Goal: Transaction & Acquisition: Purchase product/service

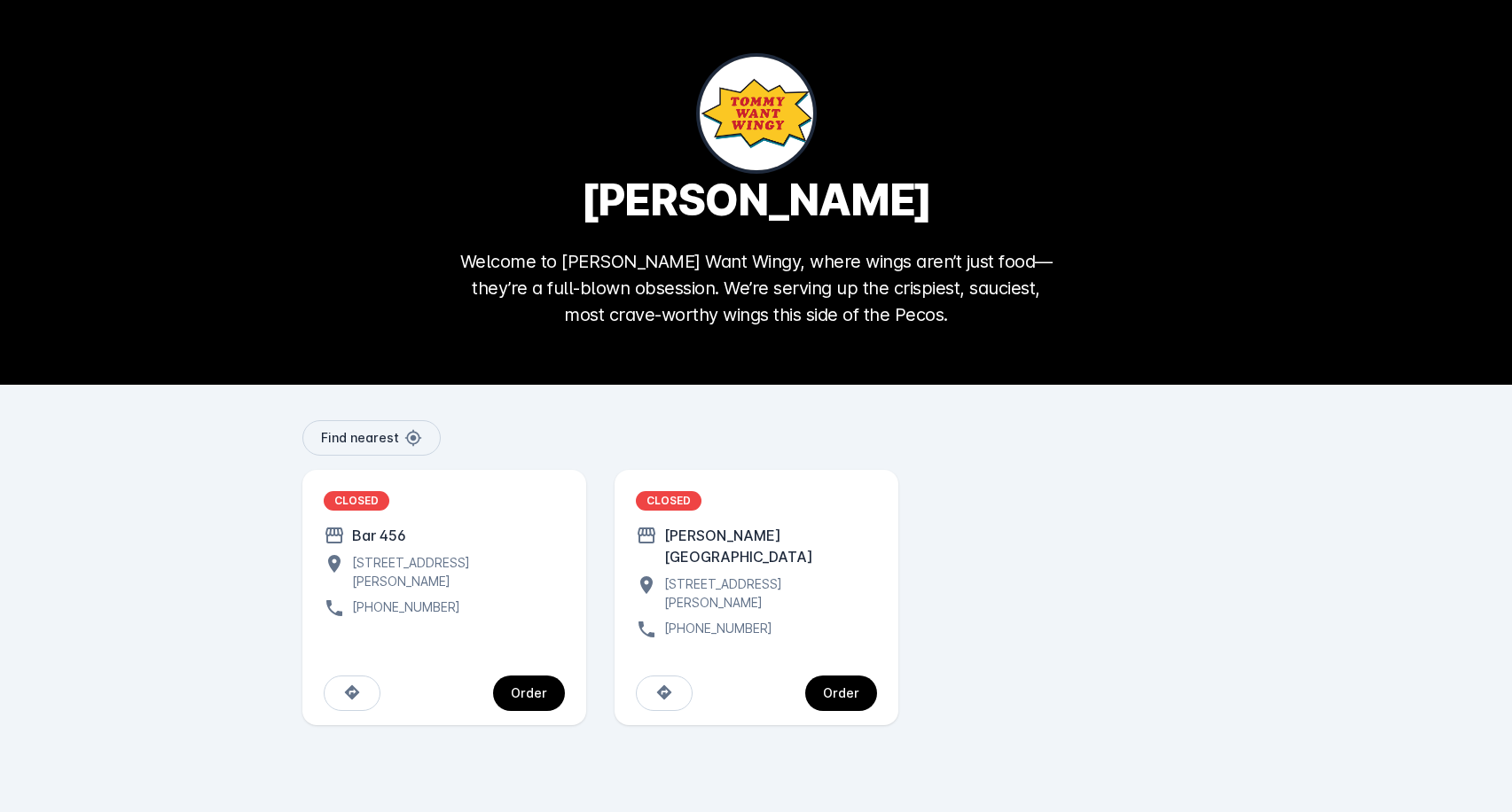
click at [797, 595] on div "CLOSED [PERSON_NAME][GEOGRAPHIC_DATA] [STREET_ADDRESS][PERSON_NAME] [PHONE_NUMB…" at bounding box center [756, 565] width 241 height 149
click at [684, 547] on div "CLOSED [PERSON_NAME][GEOGRAPHIC_DATA] [STREET_ADDRESS][PERSON_NAME] [PHONE_NUMB…" at bounding box center [756, 565] width 241 height 149
click at [858, 687] on div "Order" at bounding box center [840, 692] width 36 height 12
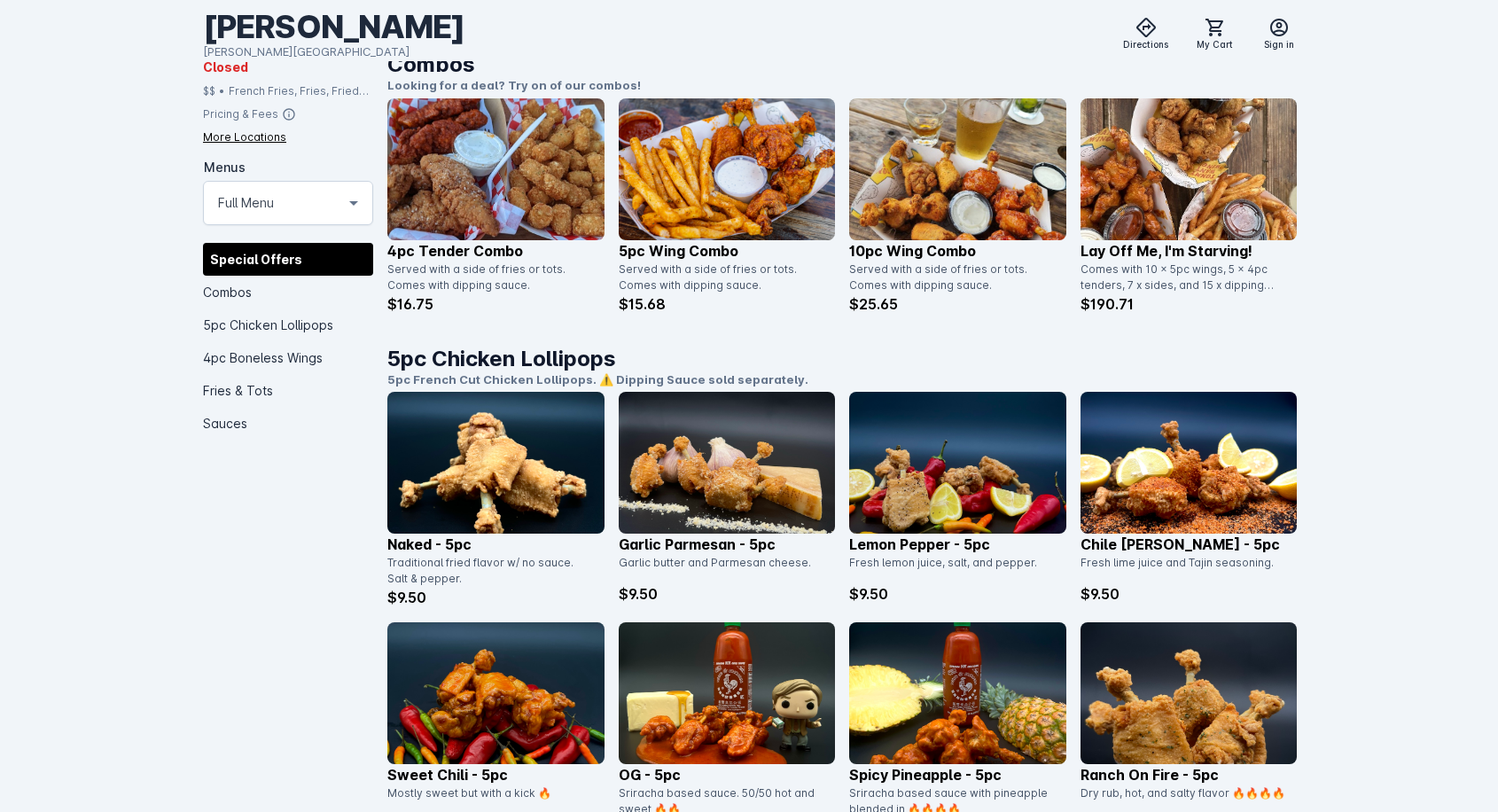
scroll to position [798, 0]
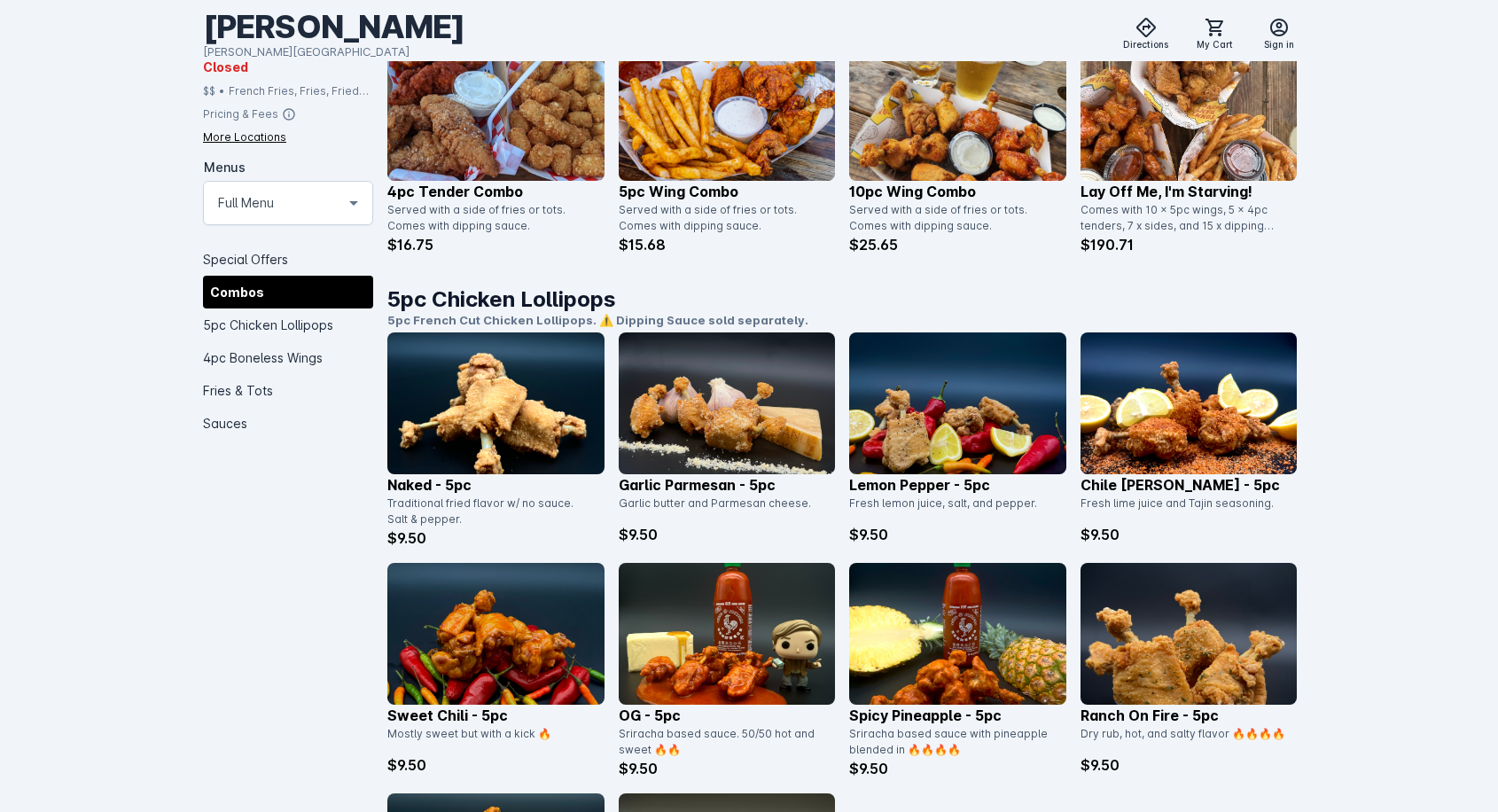
click at [943, 439] on img at bounding box center [957, 403] width 217 height 142
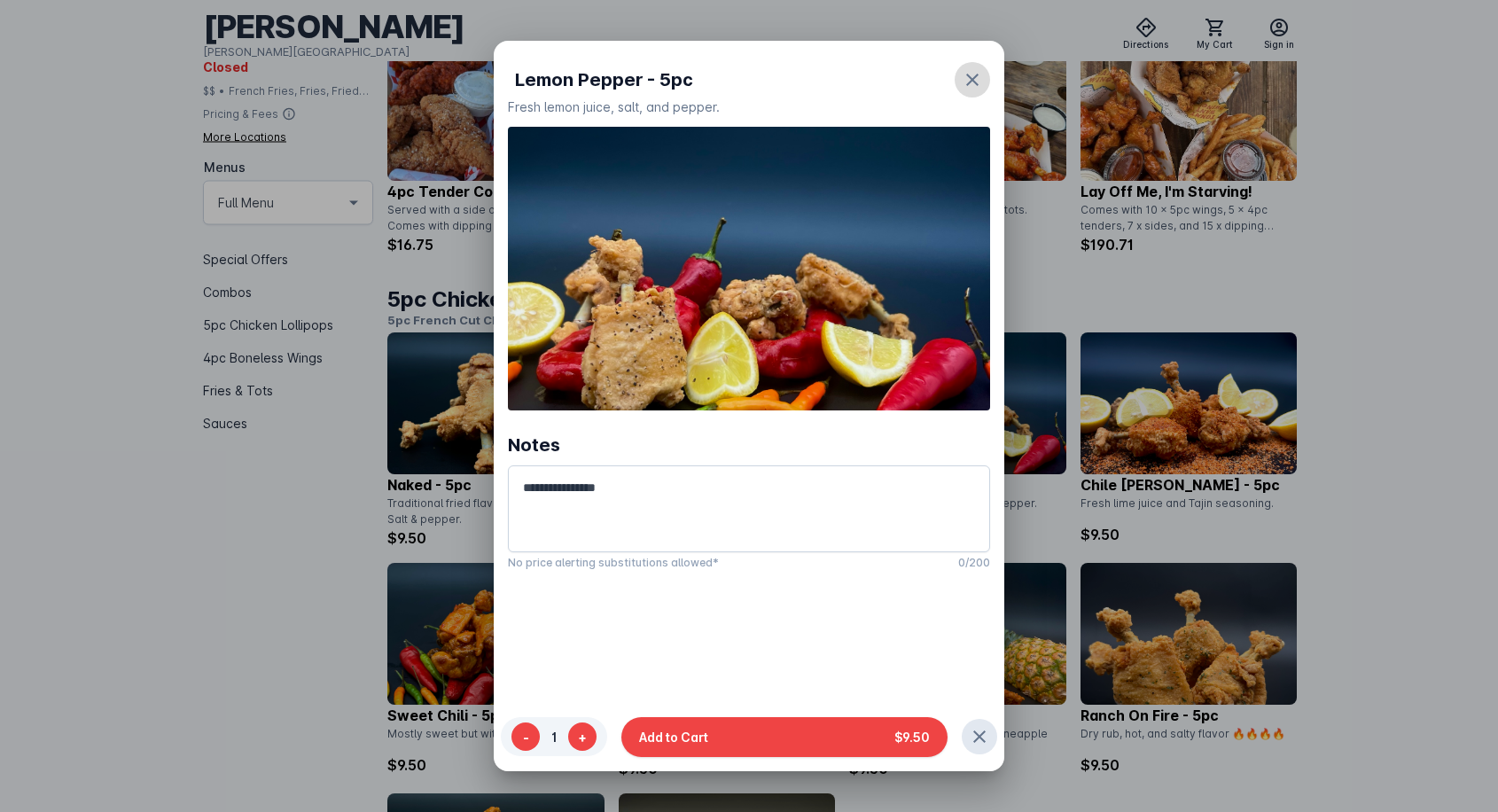
click at [953, 86] on span "button" at bounding box center [973, 80] width 43 height 43
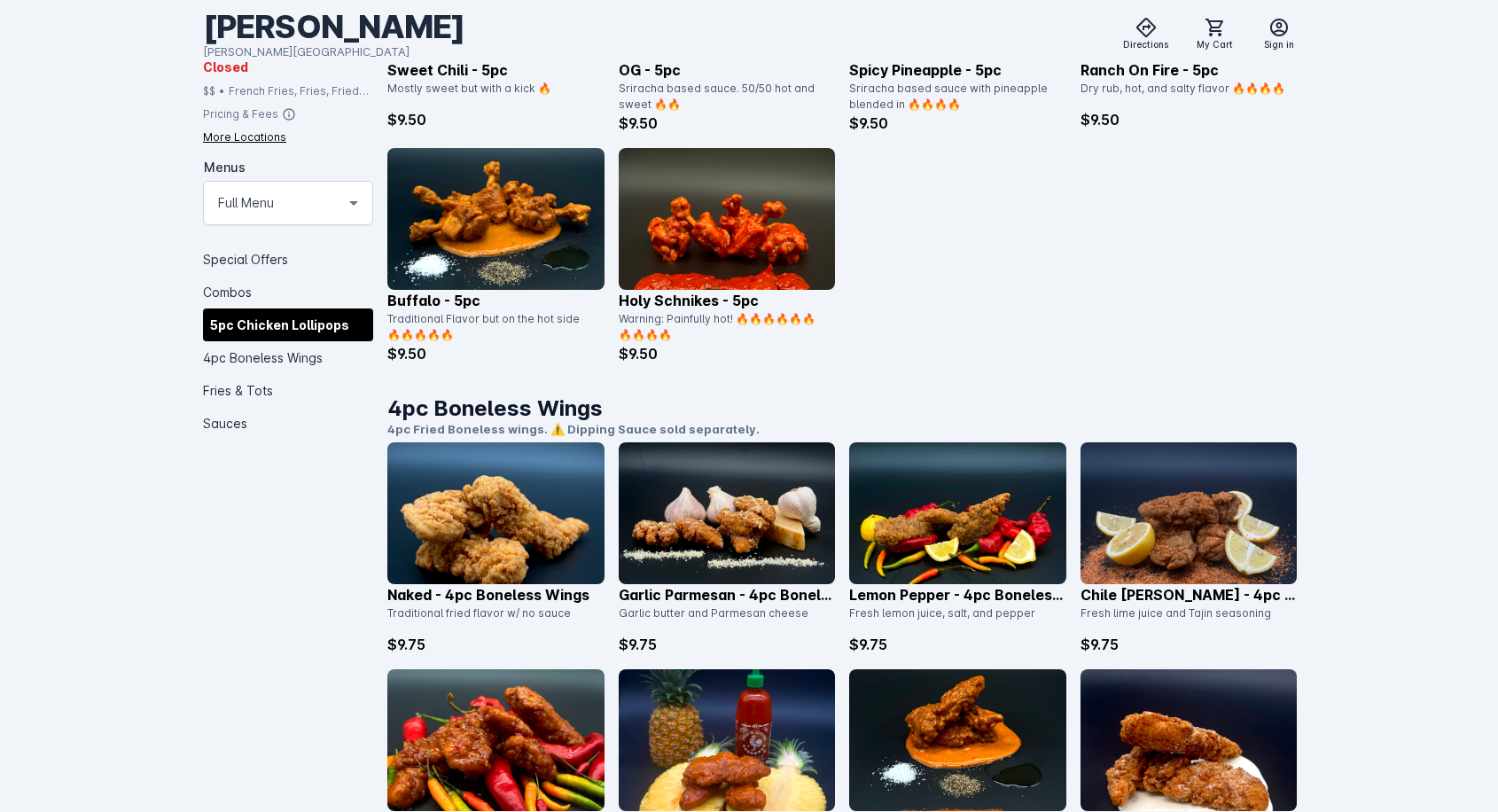
scroll to position [1595, 0]
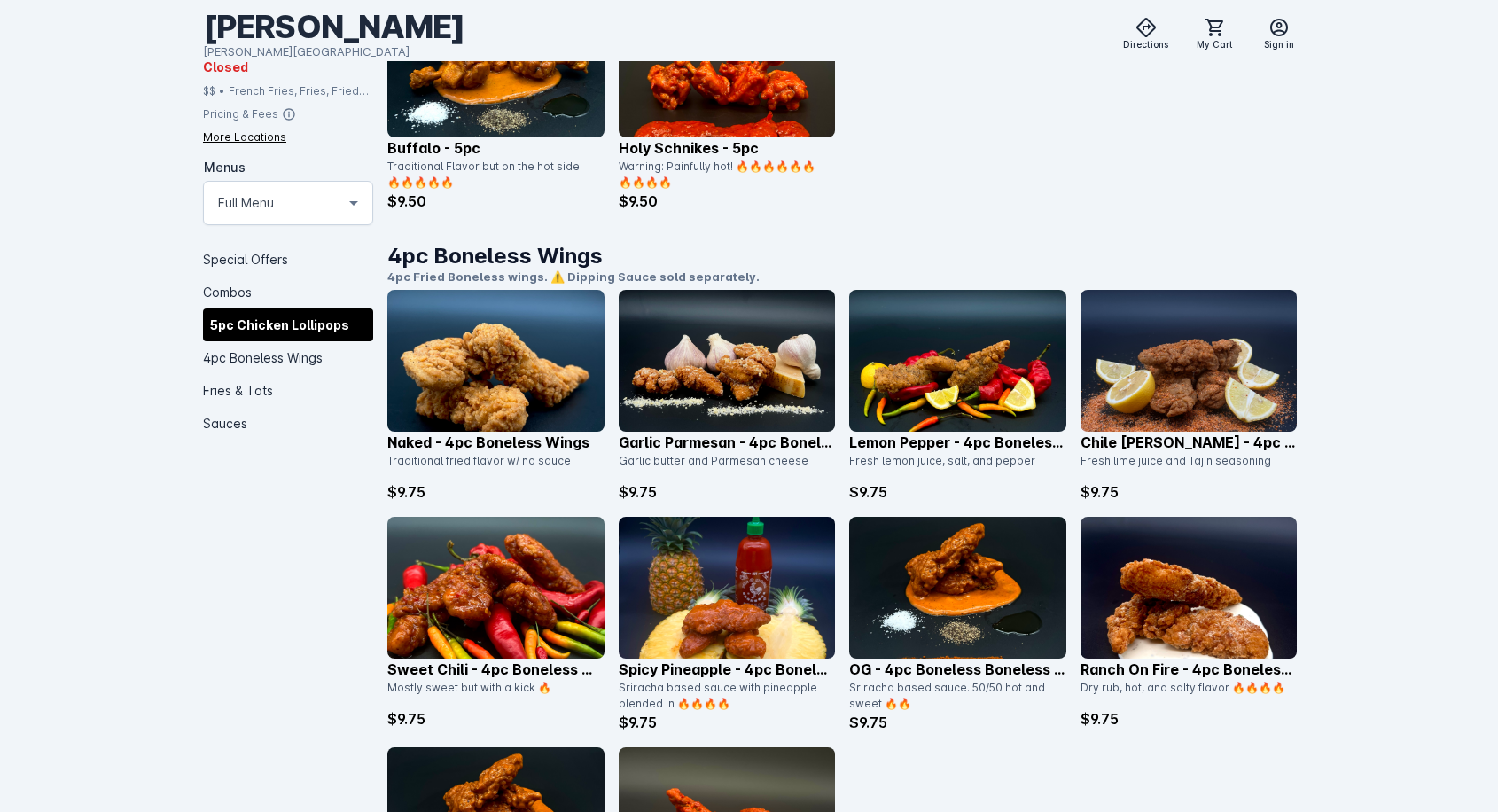
click at [936, 387] on img at bounding box center [957, 360] width 217 height 142
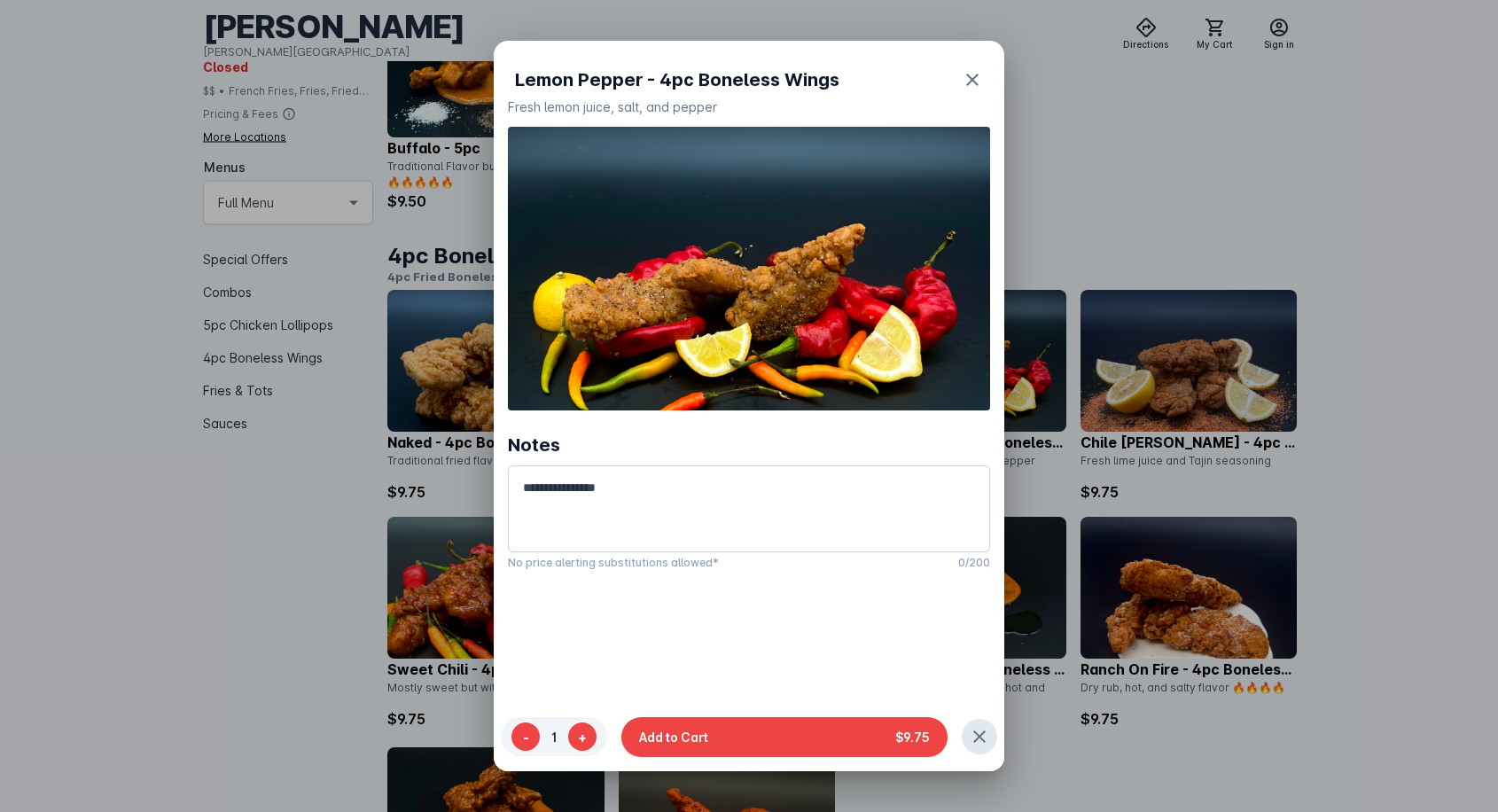
scroll to position [0, 0]
click at [979, 375] on img at bounding box center [749, 268] width 482 height 283
drag, startPoint x: 969, startPoint y: 68, endPoint x: 1029, endPoint y: 4, distance: 87.7
click at [972, 65] on span "button" at bounding box center [973, 80] width 43 height 43
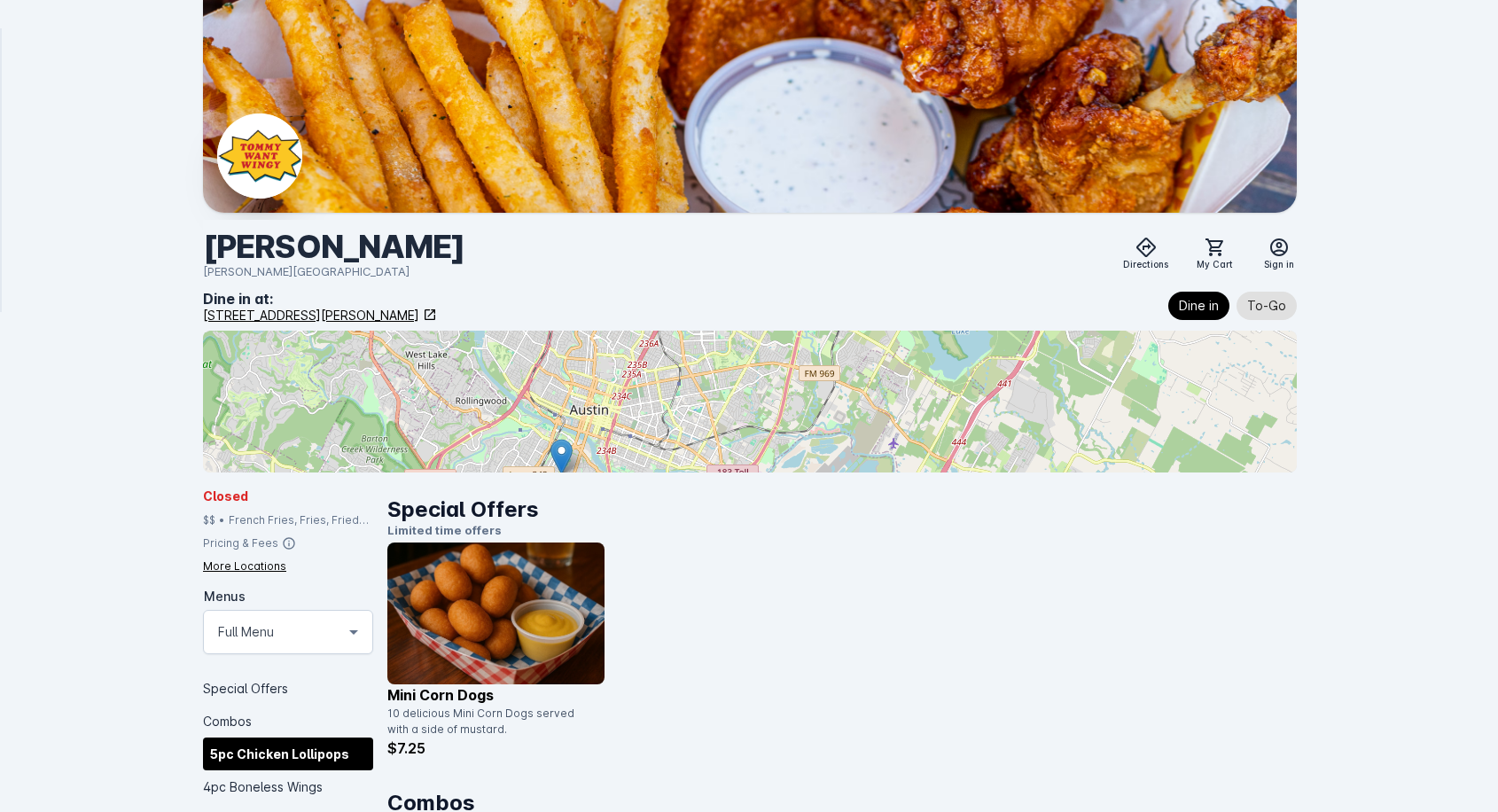
scroll to position [1595, 0]
